Goal: Task Accomplishment & Management: Use online tool/utility

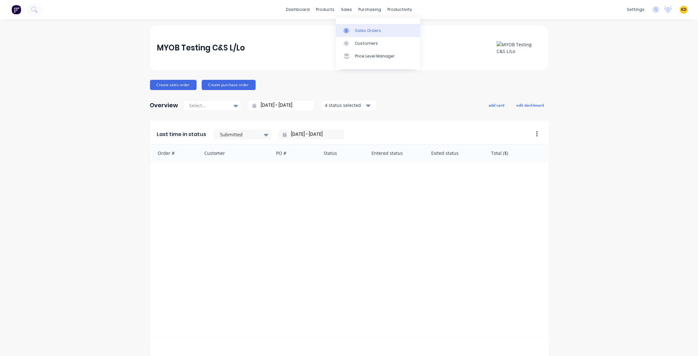
click at [362, 32] on div "Sales Orders" at bounding box center [368, 31] width 26 height 6
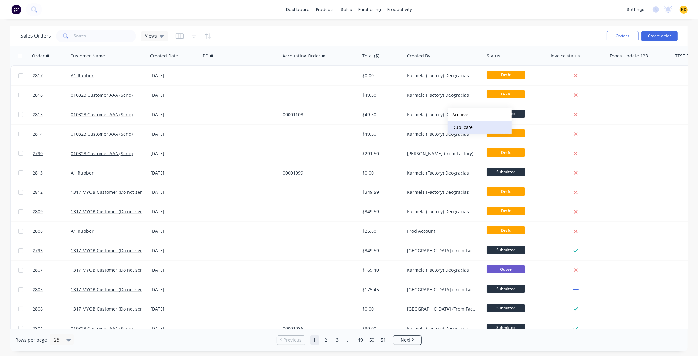
click at [462, 124] on button "Duplicate" at bounding box center [480, 127] width 64 height 13
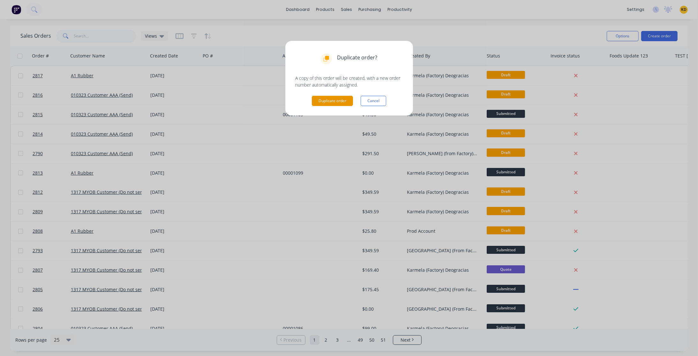
click at [315, 102] on button "Duplicate order" at bounding box center [332, 101] width 41 height 10
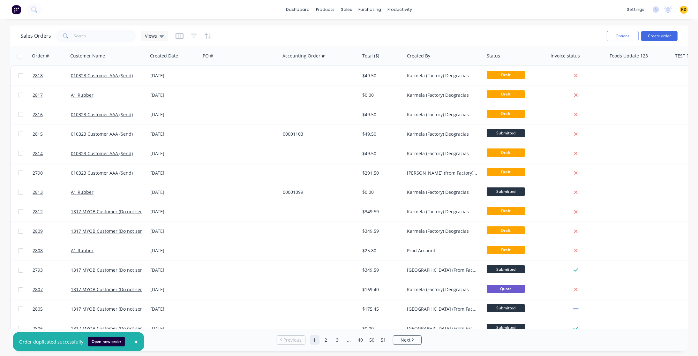
click at [134, 342] on span "×" at bounding box center [136, 341] width 4 height 9
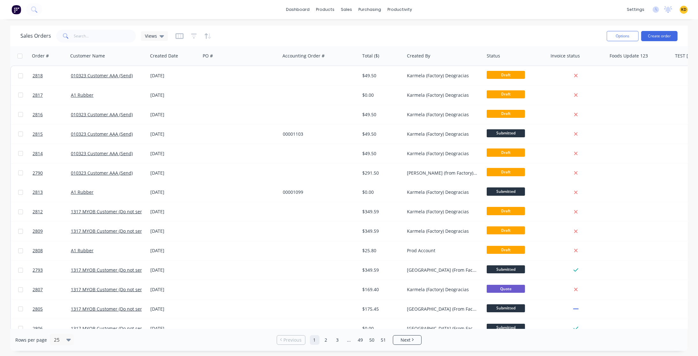
click at [158, 341] on div "Rows per page 25" at bounding box center [126, 340] width 222 height 12
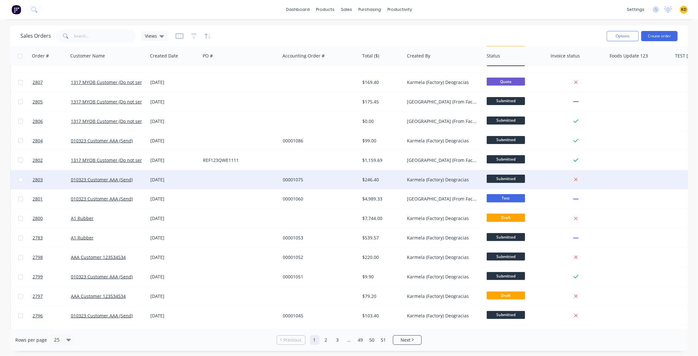
scroll to position [226, 0]
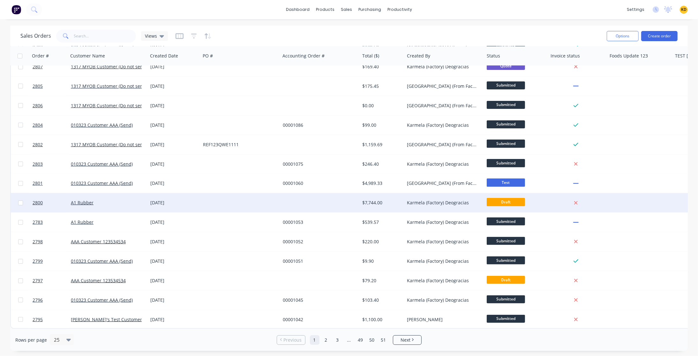
click at [427, 202] on div "Karmela (Factory) Deogracias" at bounding box center [442, 202] width 71 height 6
